Goal: Browse casually

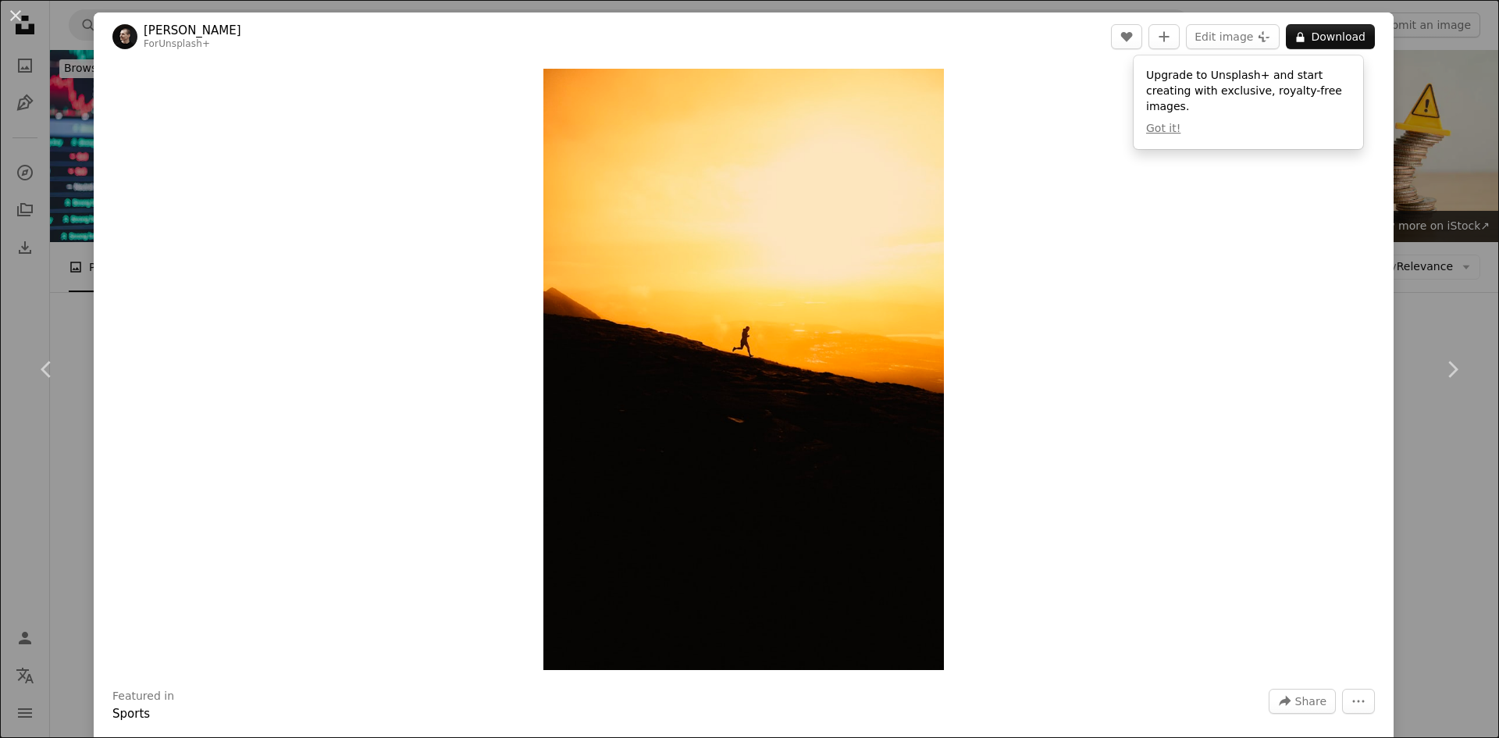
scroll to position [14287, 0]
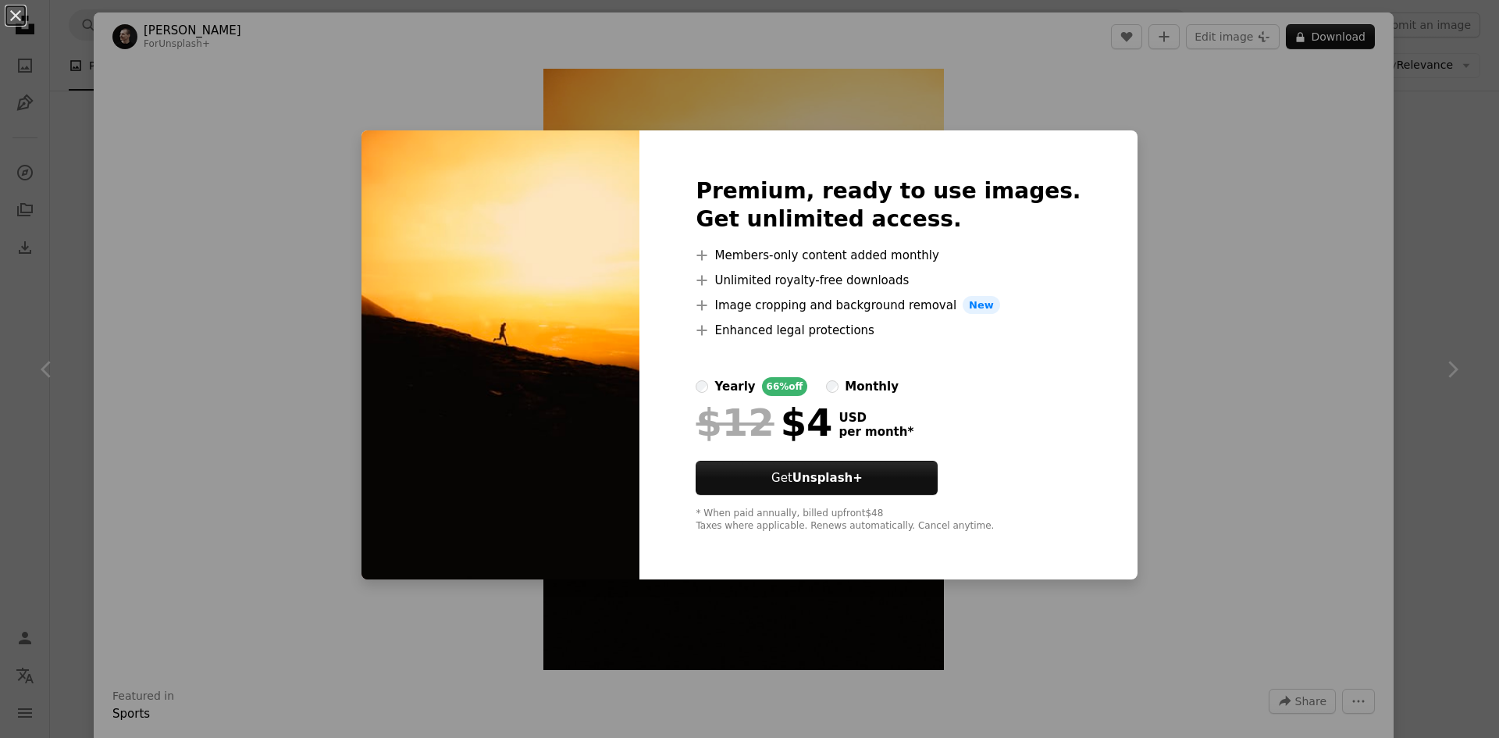
click at [1238, 229] on div "An X shape Premium, ready to use images. Get unlimited access. A plus sign Memb…" at bounding box center [749, 369] width 1499 height 738
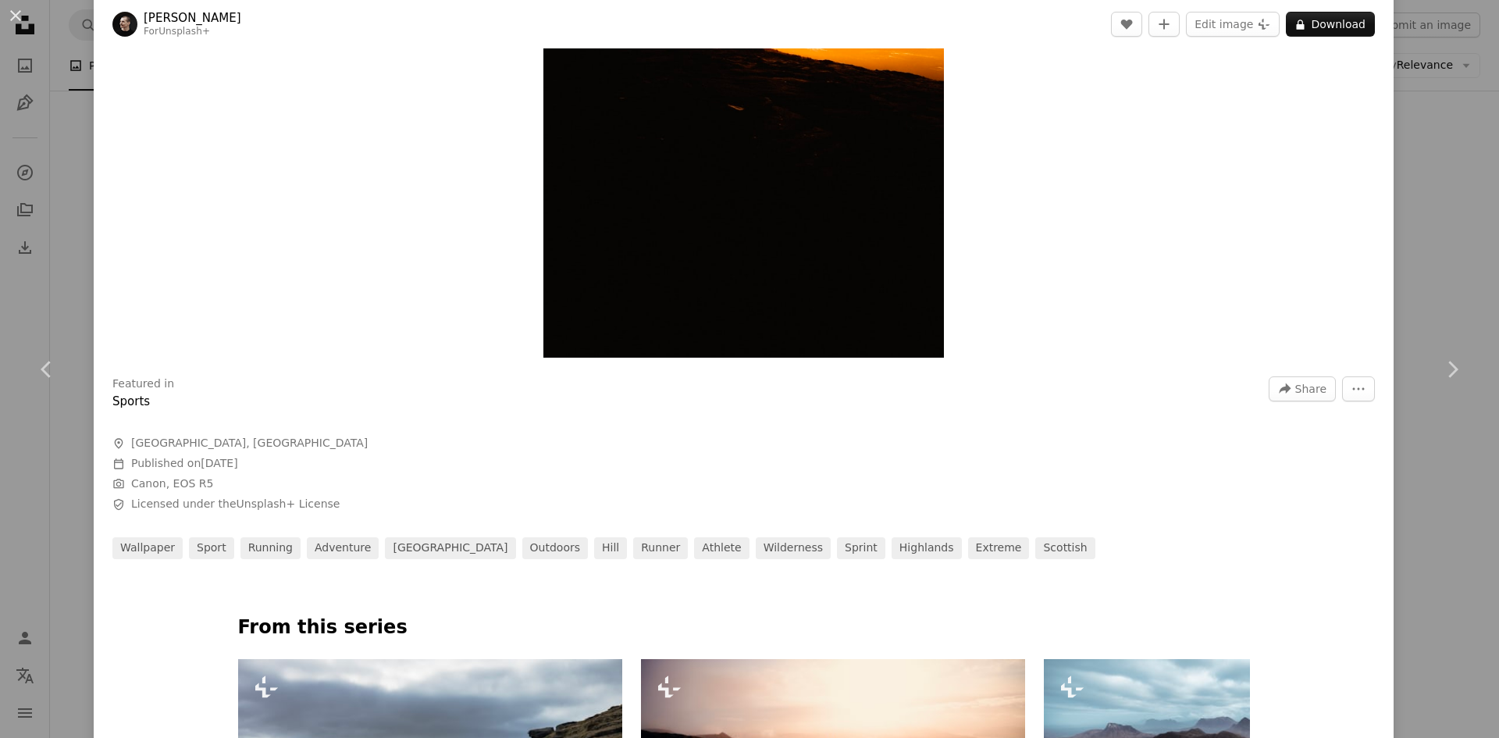
scroll to position [546, 0]
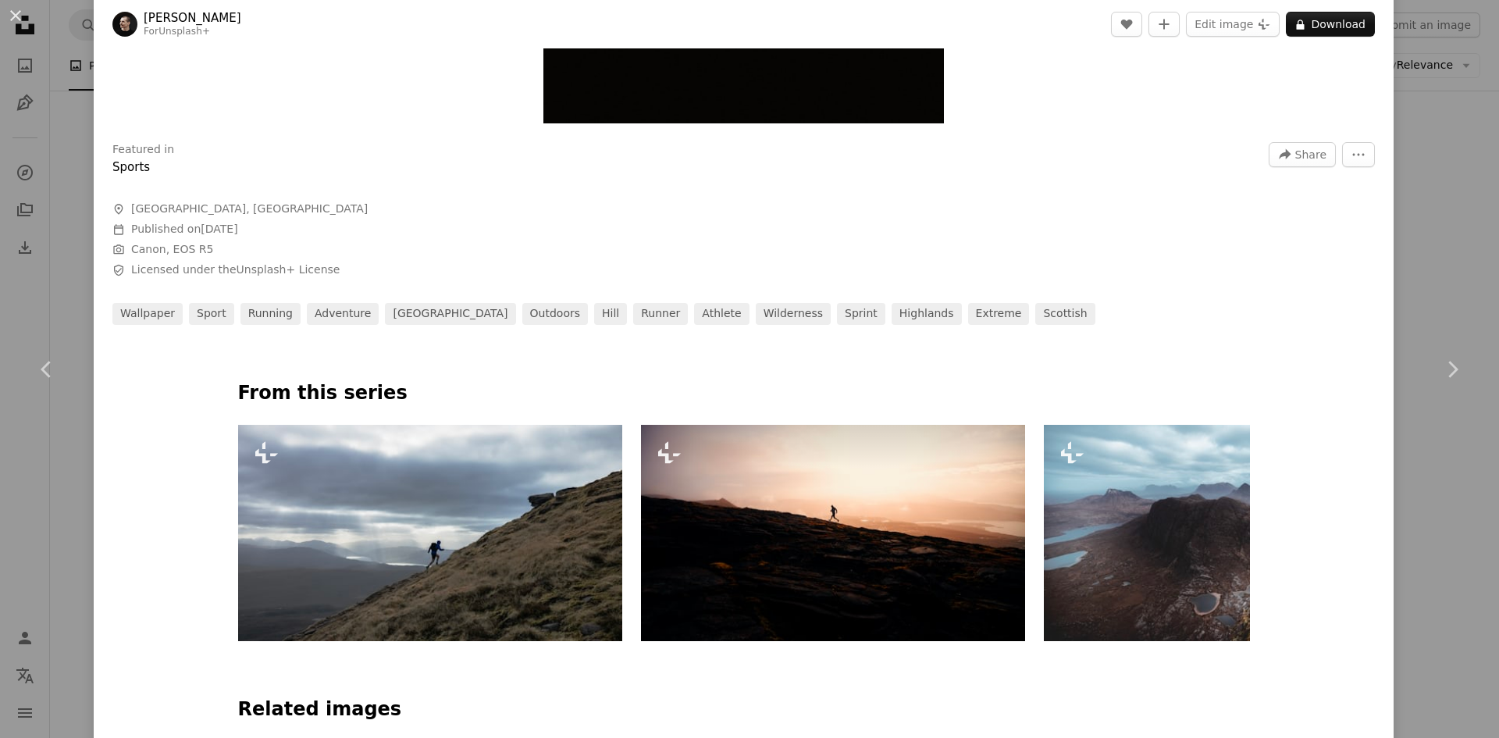
click at [831, 497] on img at bounding box center [833, 533] width 384 height 216
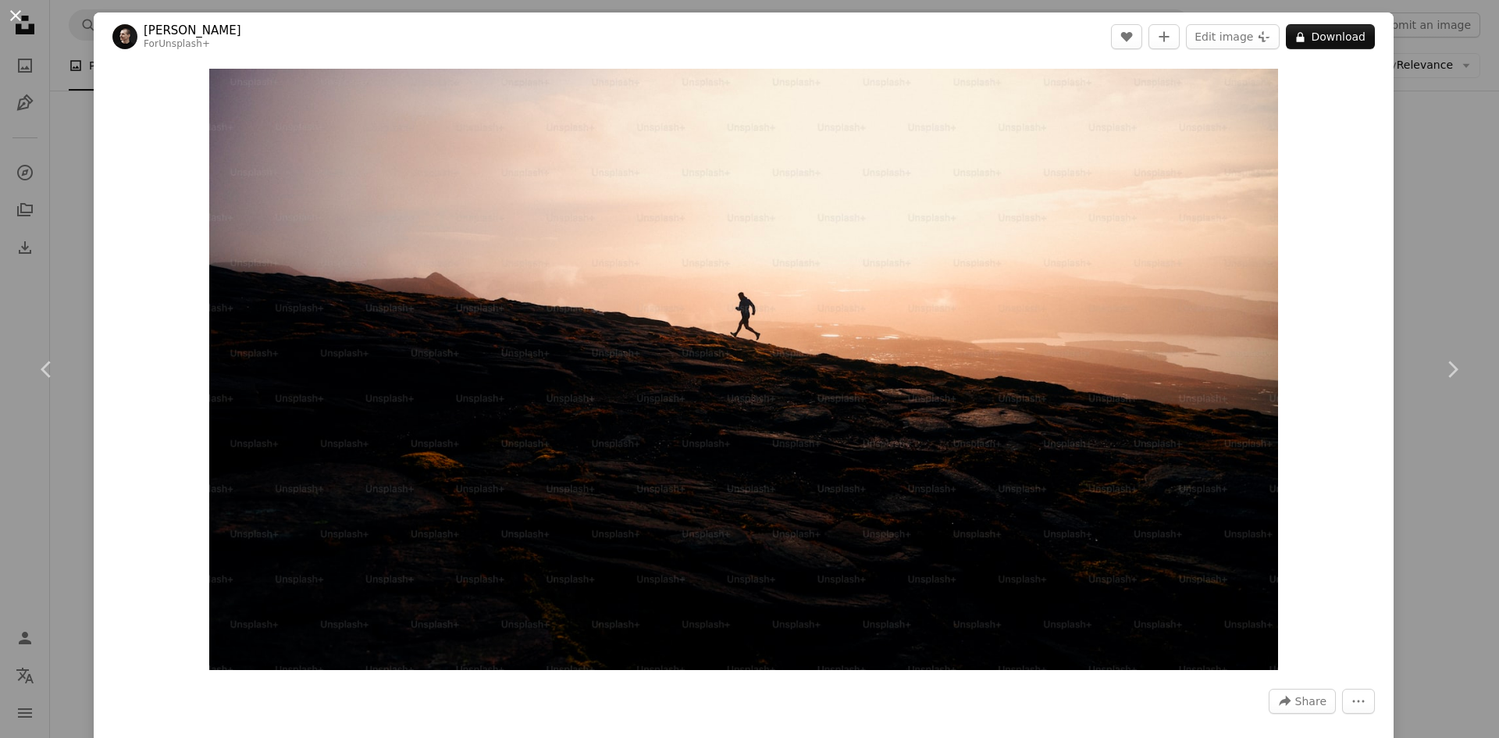
click at [16, 16] on button "An X shape" at bounding box center [15, 15] width 19 height 19
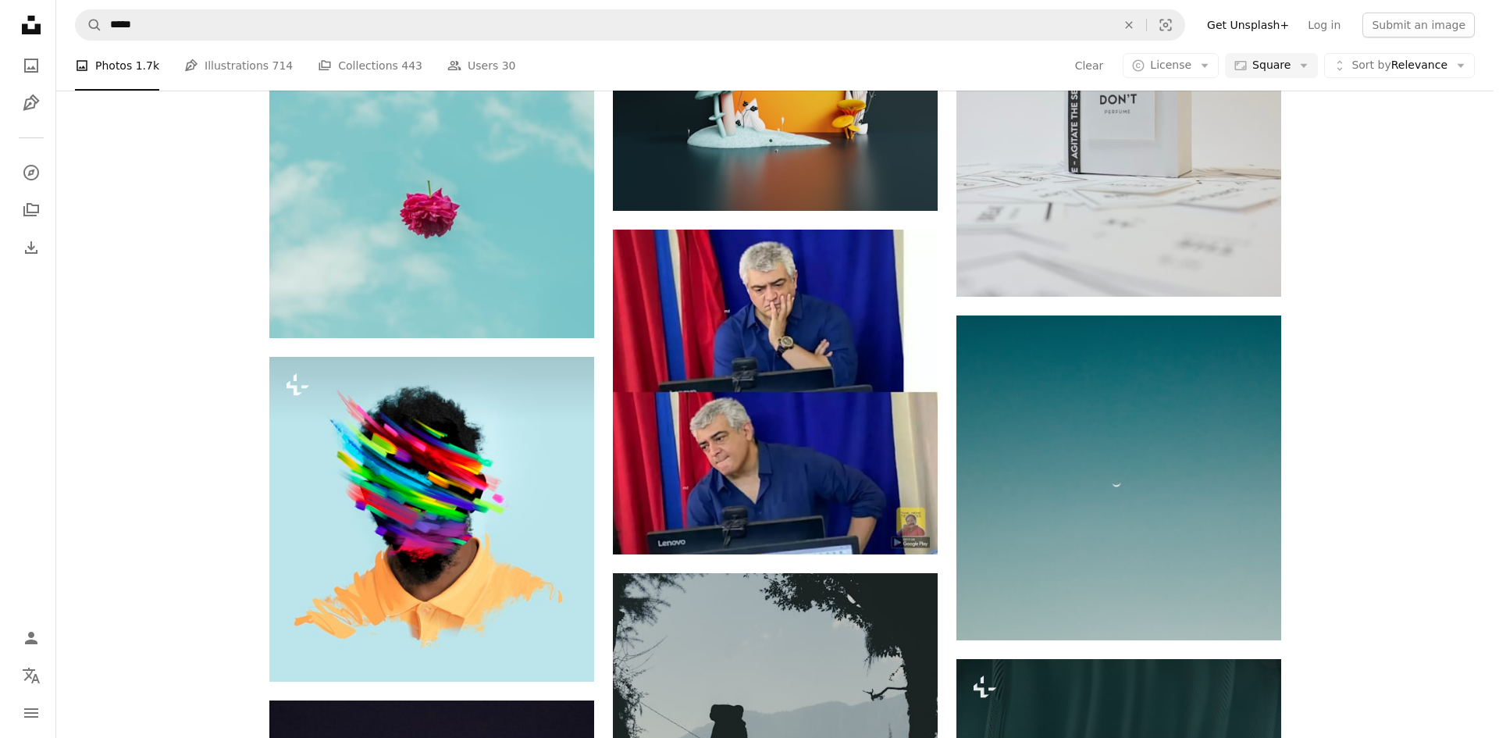
scroll to position [14272, 0]
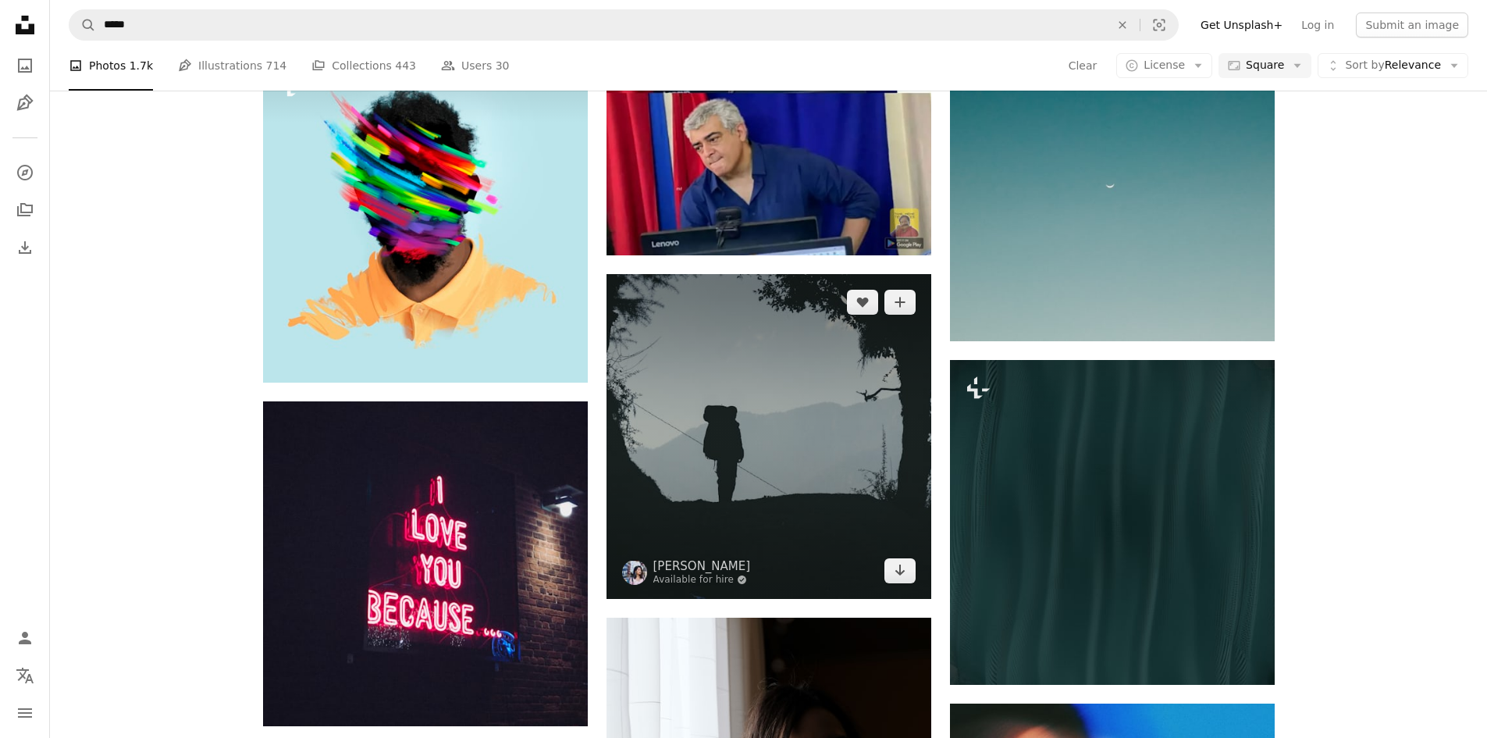
click at [835, 469] on img at bounding box center [769, 436] width 325 height 325
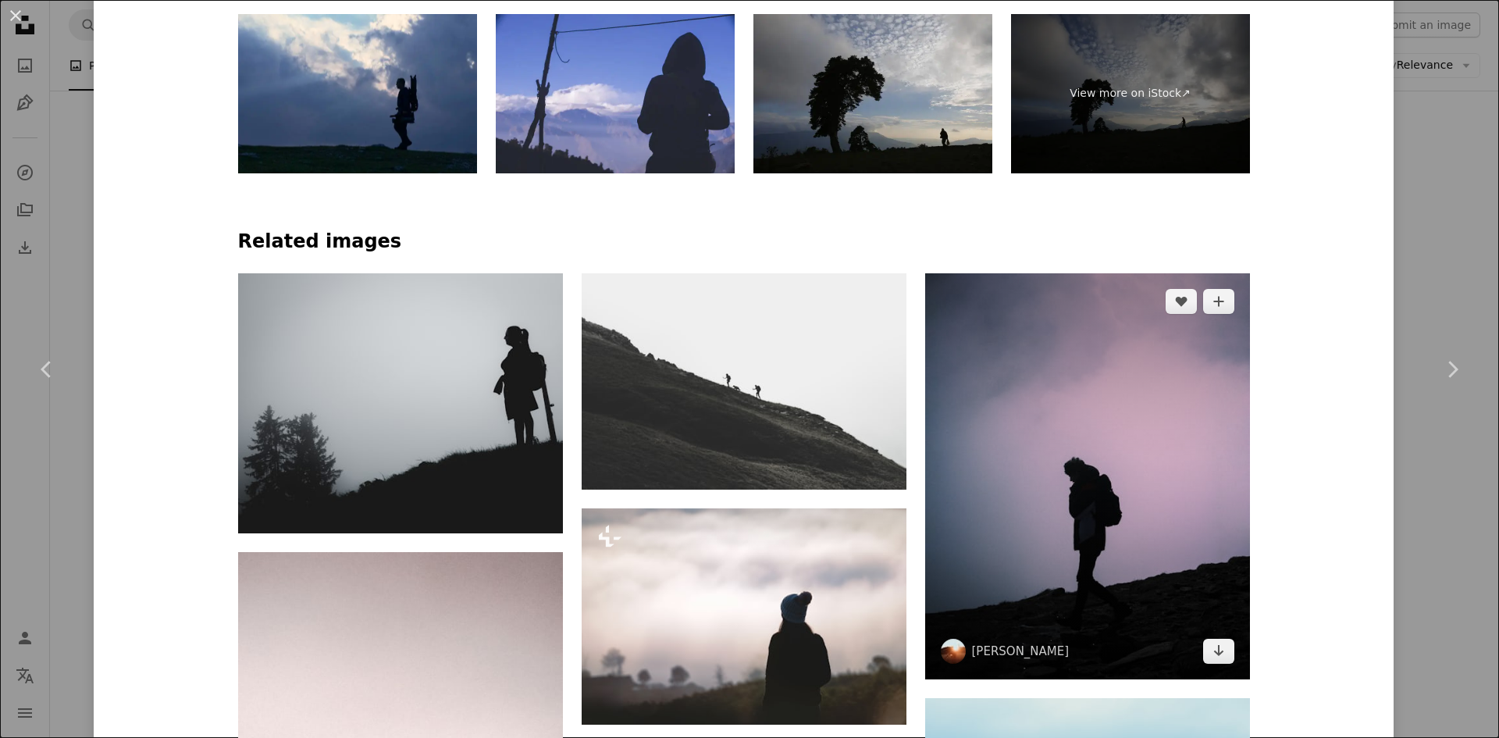
scroll to position [781, 0]
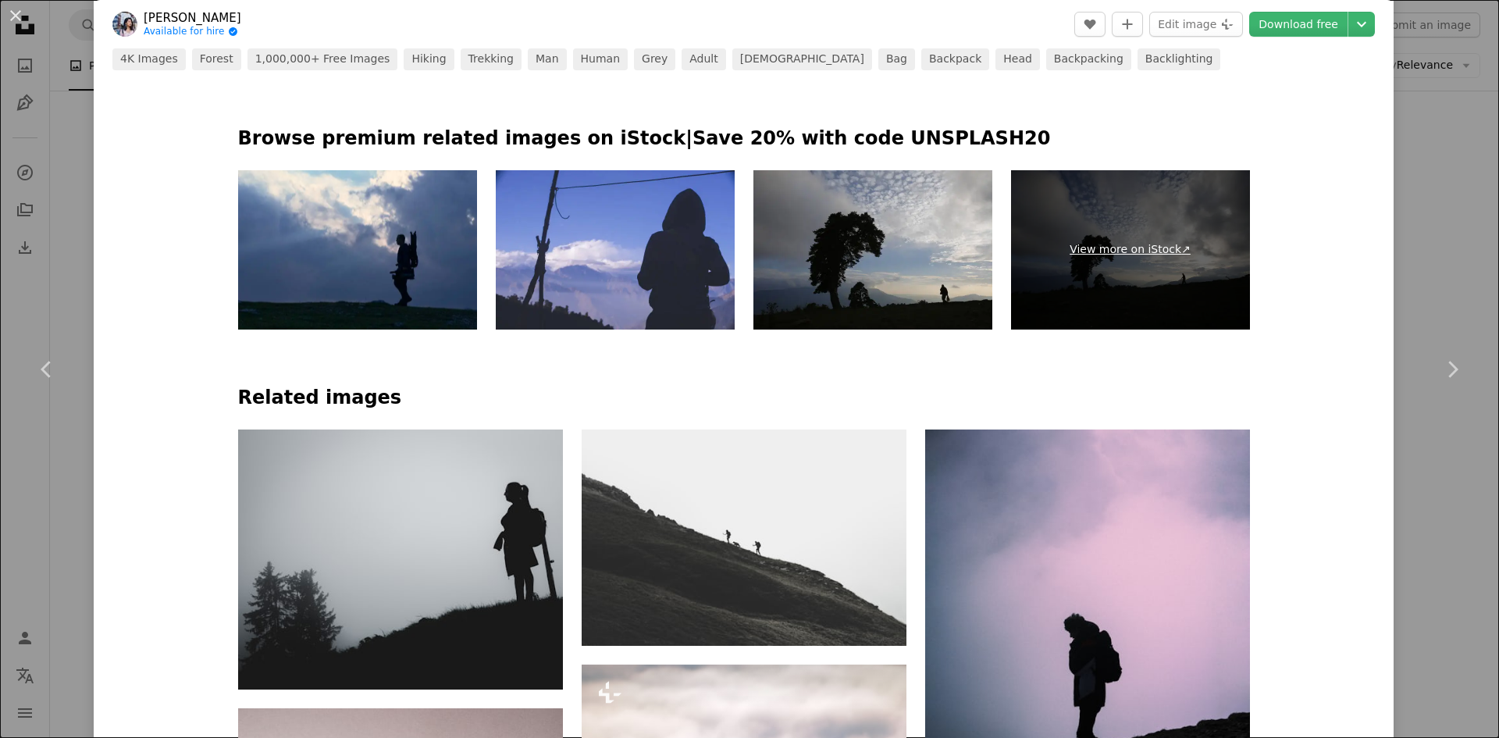
click at [1142, 251] on link "View more on iStock ↗" at bounding box center [1130, 249] width 239 height 159
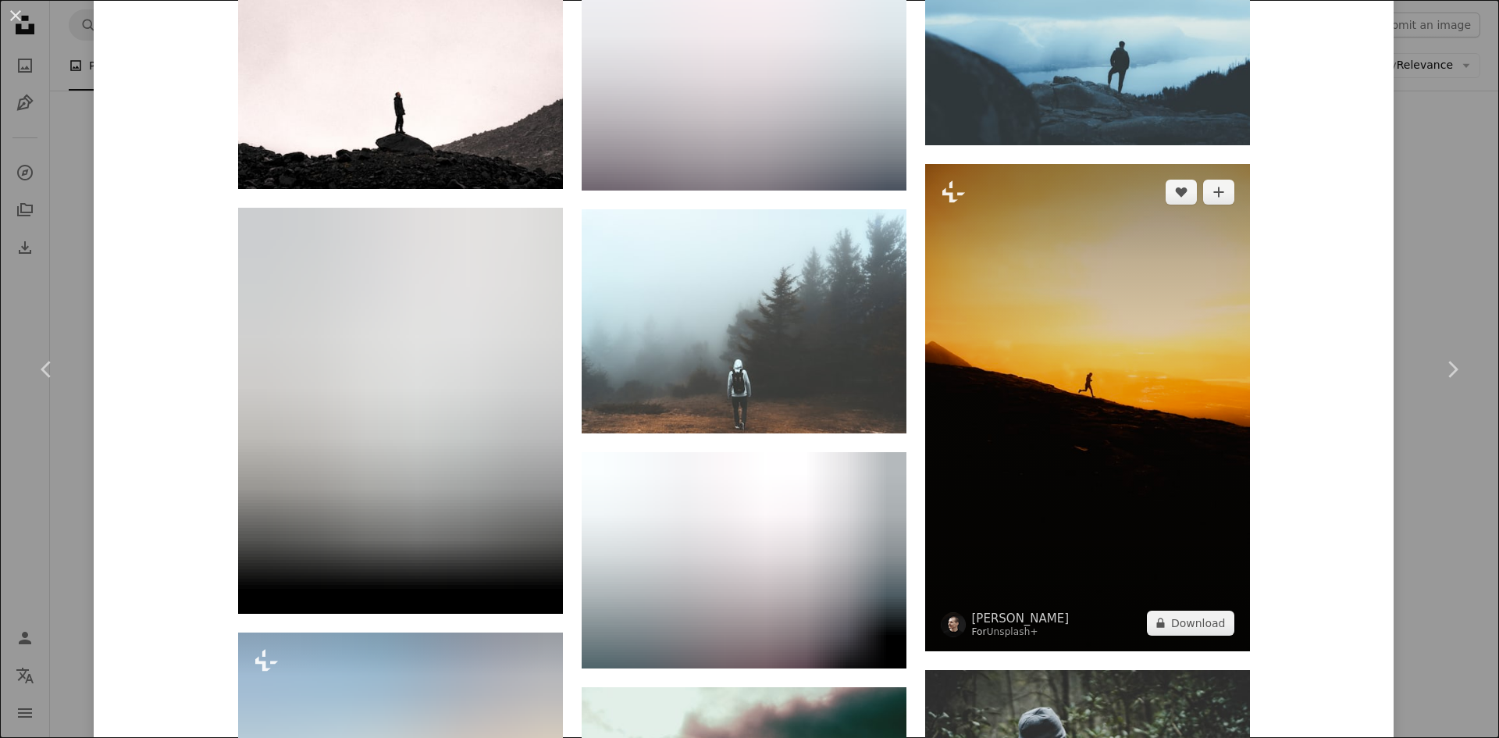
scroll to position [1796, 0]
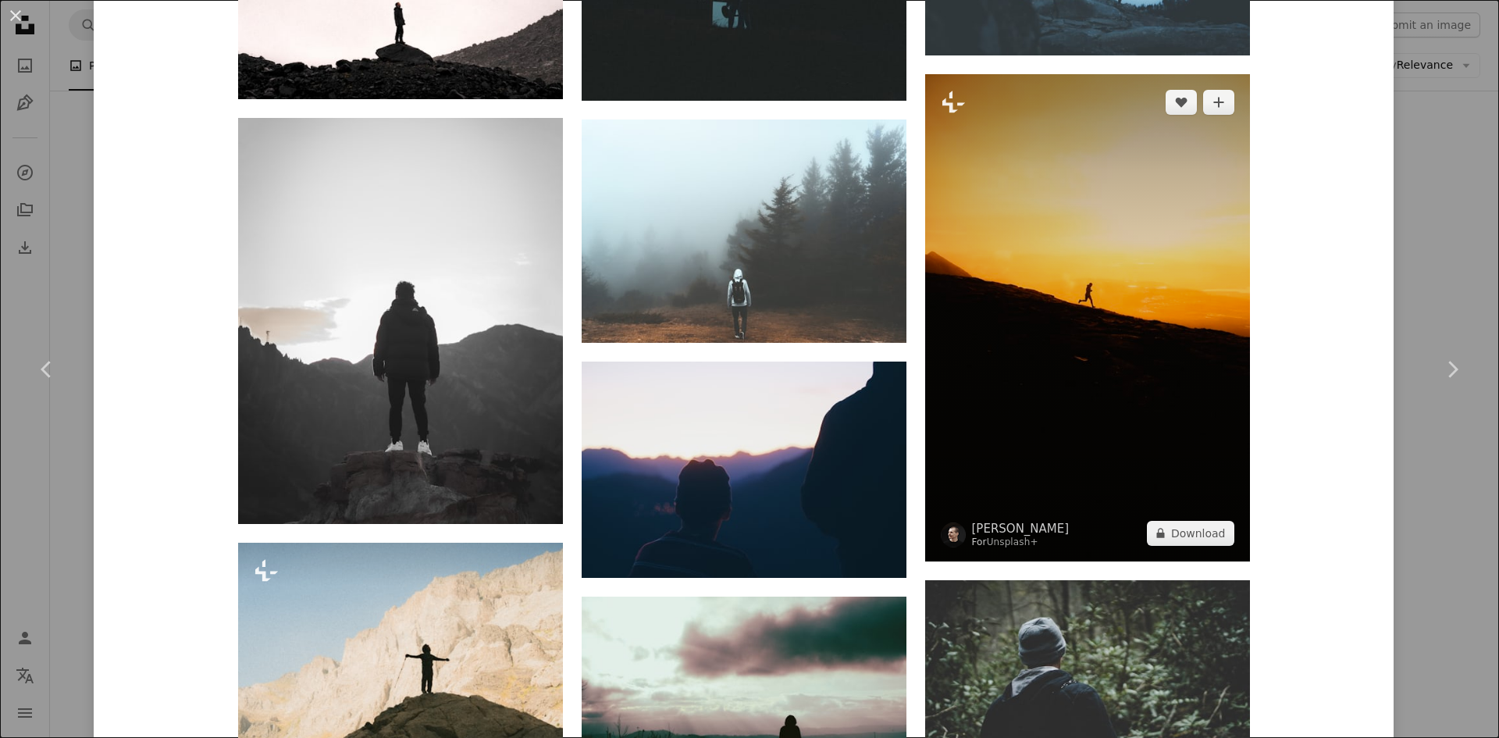
click at [1066, 386] on img at bounding box center [1087, 317] width 325 height 487
